Goal: Task Accomplishment & Management: Use online tool/utility

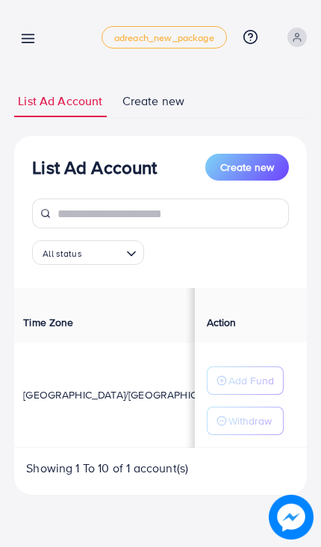
scroll to position [0, 390]
click at [34, 35] on icon at bounding box center [28, 39] width 16 height 16
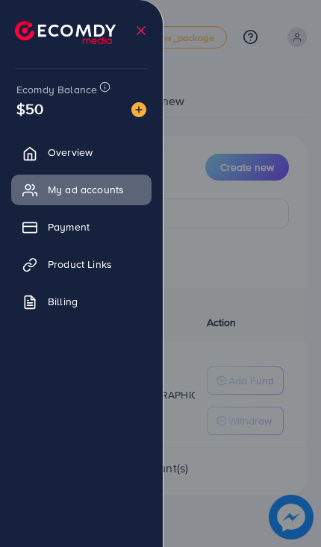
click at [99, 182] on span "My ad accounts" at bounding box center [86, 189] width 76 height 15
click at [105, 148] on link "Overview" at bounding box center [81, 152] width 140 height 30
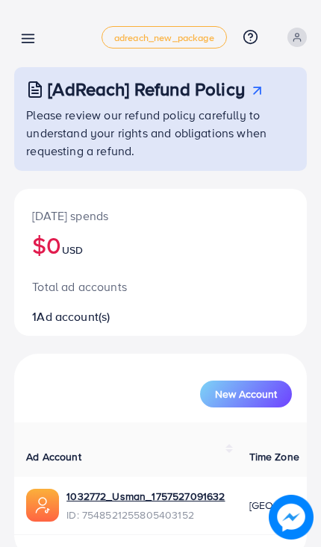
click at [31, 43] on icon at bounding box center [28, 39] width 16 height 16
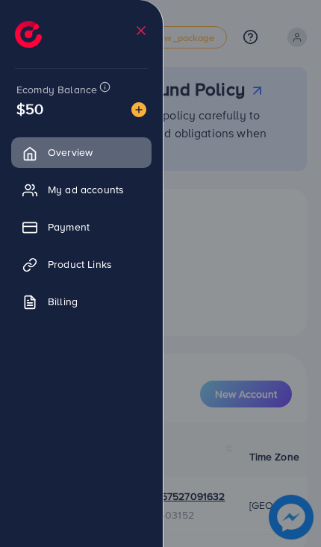
click at [109, 260] on link "Product Links" at bounding box center [81, 264] width 140 height 30
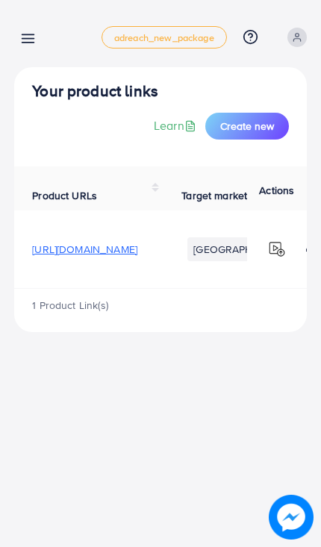
click at [137, 242] on span "https://www.tiktok.com/t/ZT6ThVpww/" at bounding box center [84, 249] width 105 height 15
copy span "https://www.tiktok.com/t/ZT6ThVpww"
click at [245, 379] on div "Product links management adreach_new_package Help Center Contact Support Plans …" at bounding box center [160, 273] width 321 height 547
click at [137, 242] on span "https://www.tiktok.com/t/ZT6ThVpww/" at bounding box center [84, 249] width 105 height 15
click at [27, 43] on line at bounding box center [28, 43] width 12 height 0
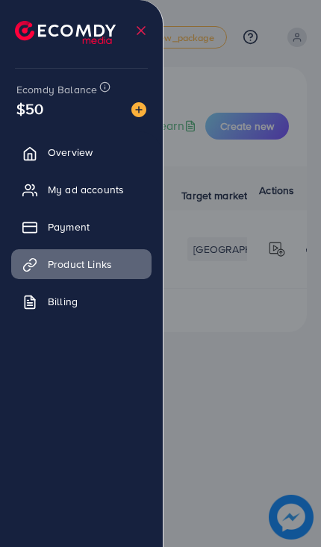
click at [37, 260] on icon at bounding box center [29, 265] width 15 height 15
click at [35, 190] on icon at bounding box center [29, 190] width 15 height 15
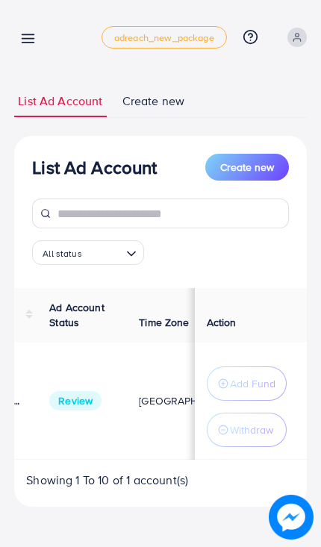
scroll to position [0, 284]
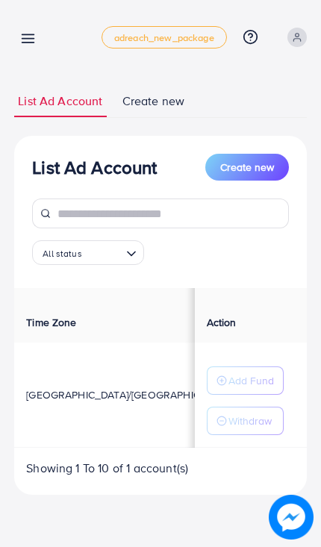
scroll to position [0, 390]
click at [20, 31] on icon at bounding box center [28, 39] width 16 height 16
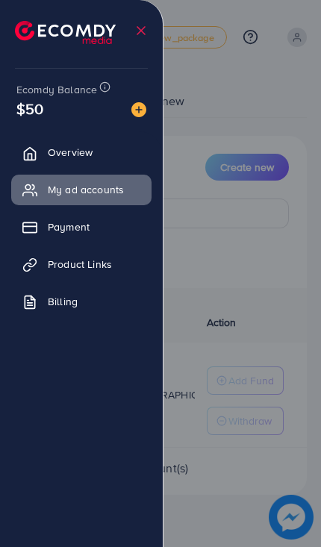
click at [252, 374] on div at bounding box center [160, 328] width 321 height 657
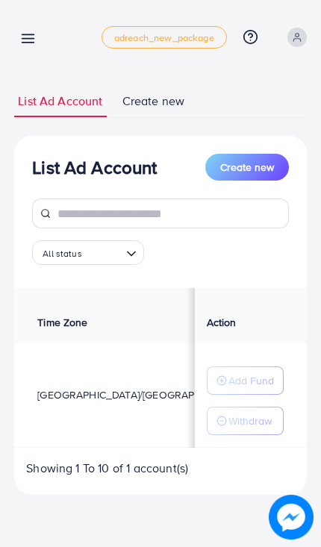
scroll to position [0, 375]
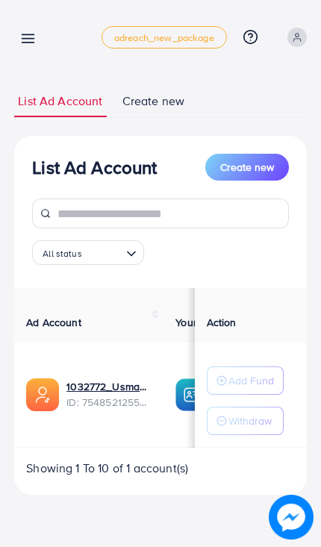
click at [29, 33] on icon at bounding box center [28, 39] width 16 height 16
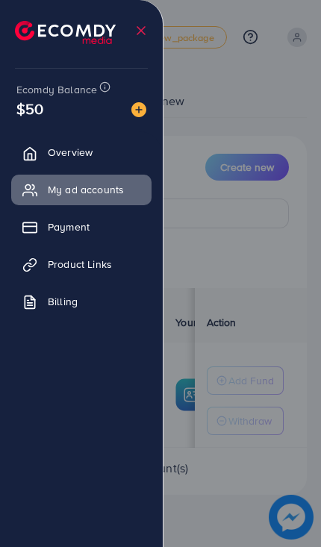
click at [113, 262] on link "Product Links" at bounding box center [81, 264] width 140 height 30
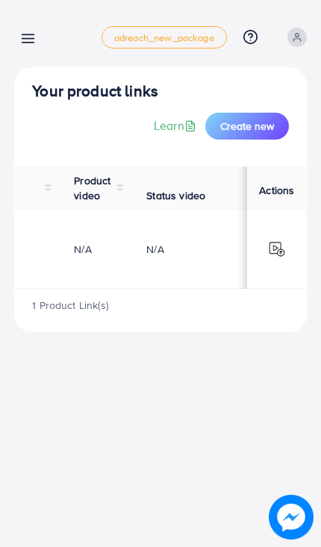
scroll to position [0, 500]
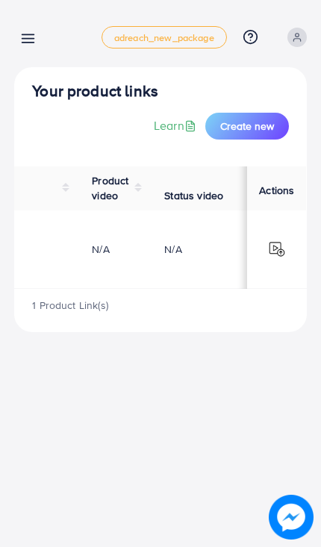
click at [146, 190] on th "Product video" at bounding box center [110, 188] width 72 height 44
click at [176, 174] on th "Status video" at bounding box center [220, 188] width 149 height 44
click at [146, 187] on th "Product video" at bounding box center [110, 188] width 72 height 44
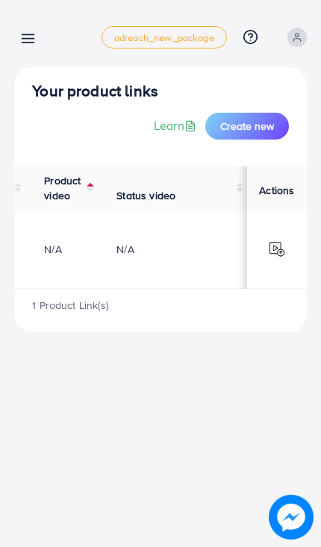
scroll to position [0, 575]
click at [283, 240] on img at bounding box center [277, 249] width 18 height 18
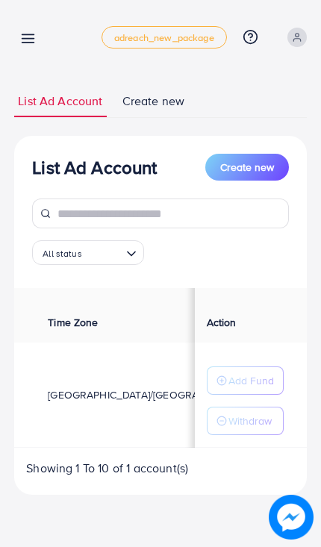
scroll to position [0, 369]
